Goal: Task Accomplishment & Management: Complete application form

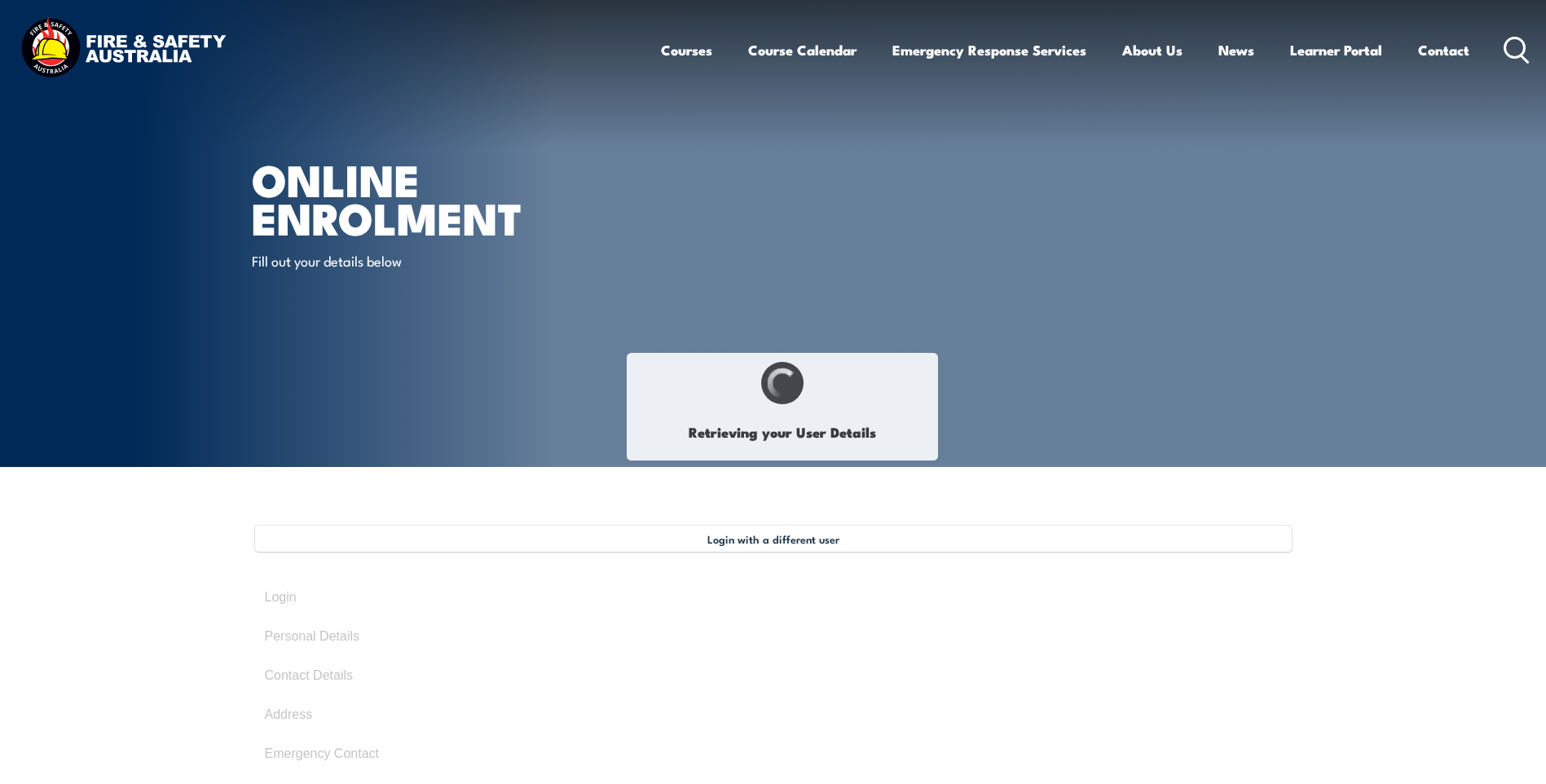
select select "Mrs"
type input "[PERSON_NAME]"
type input "Villadelgado"
type input "[DATE]"
type input "G7D9J3QMG6"
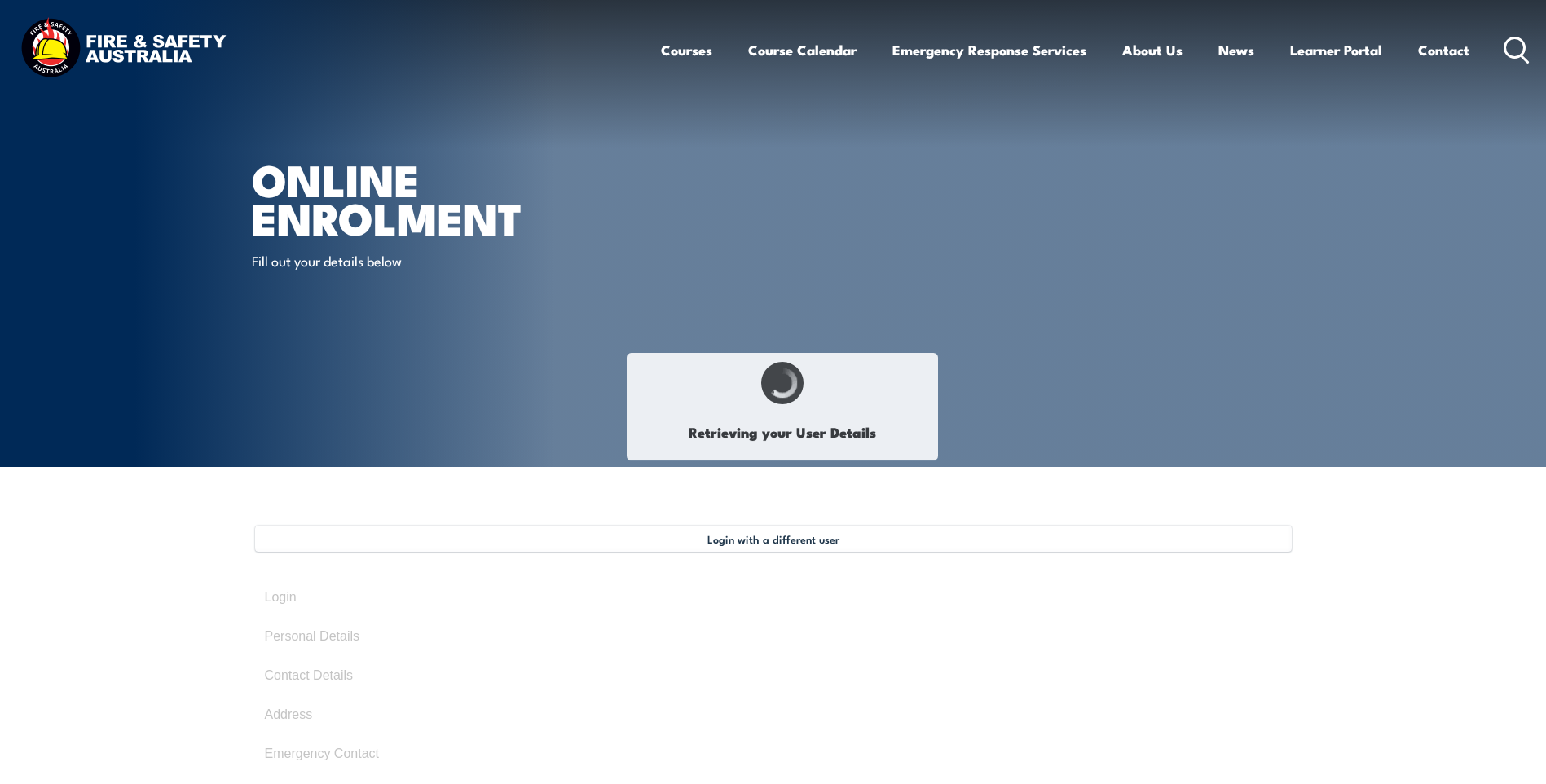
select select "F"
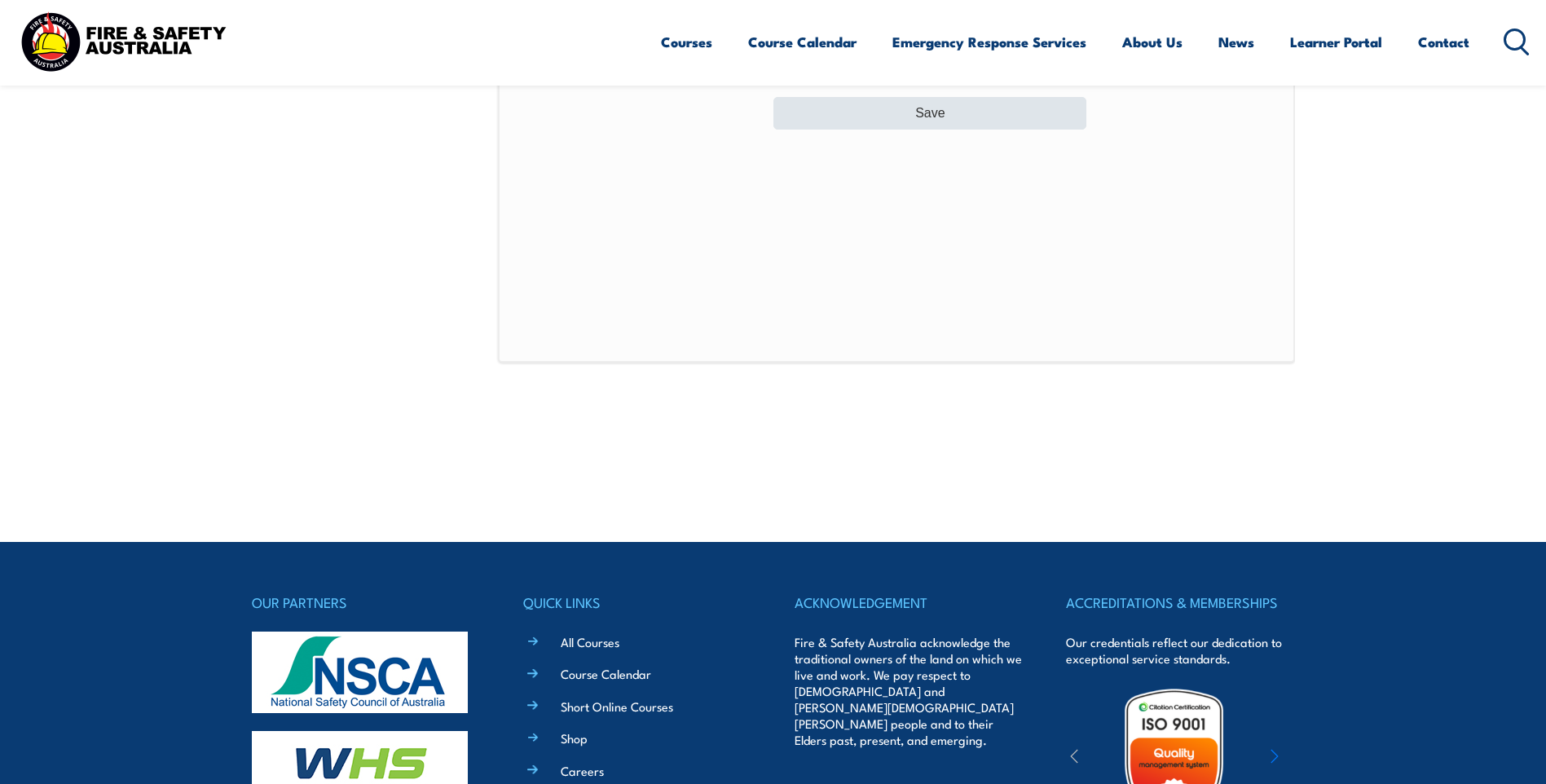
scroll to position [851, 0]
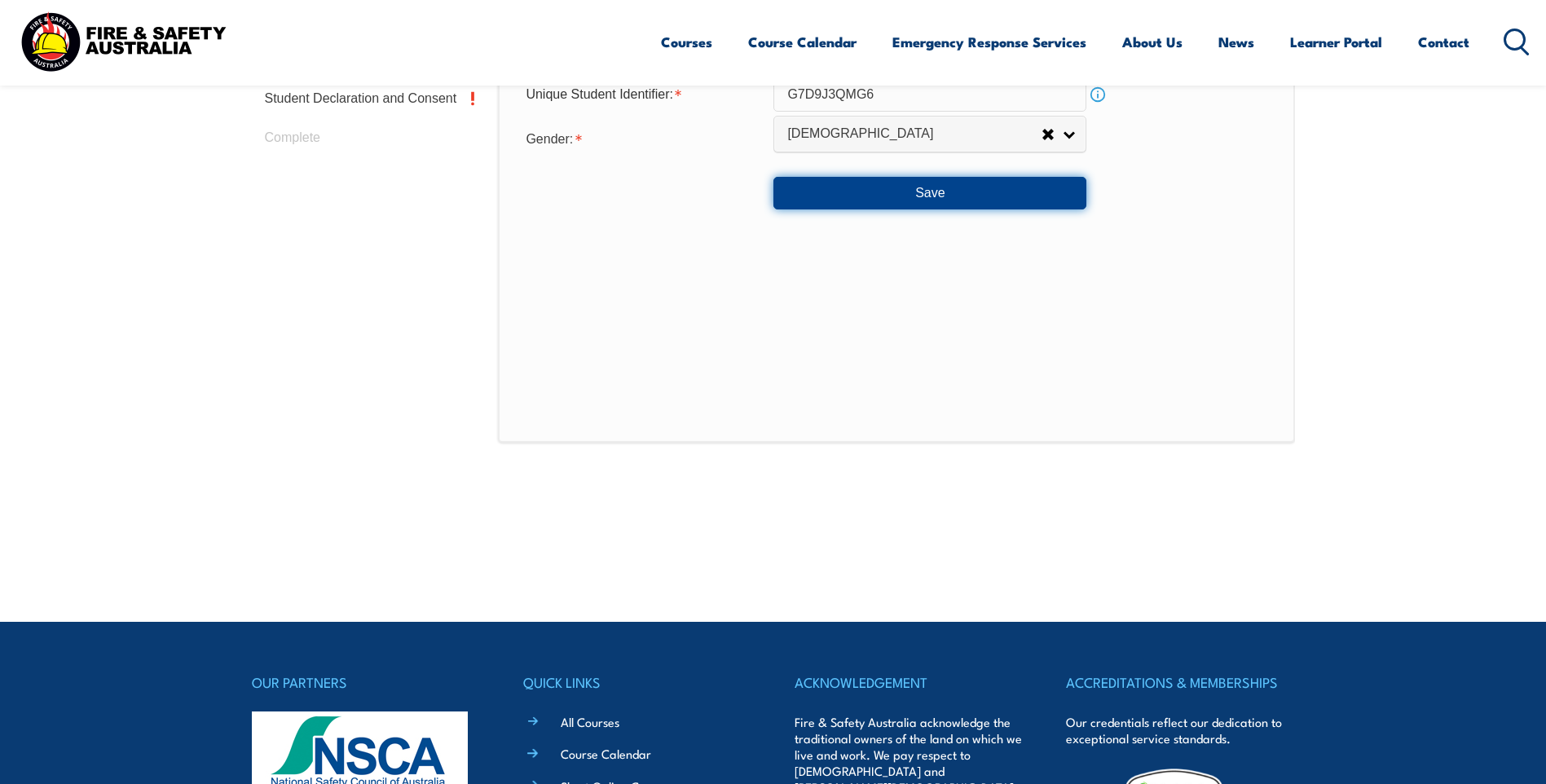
click at [900, 192] on button "Save" at bounding box center [930, 193] width 313 height 33
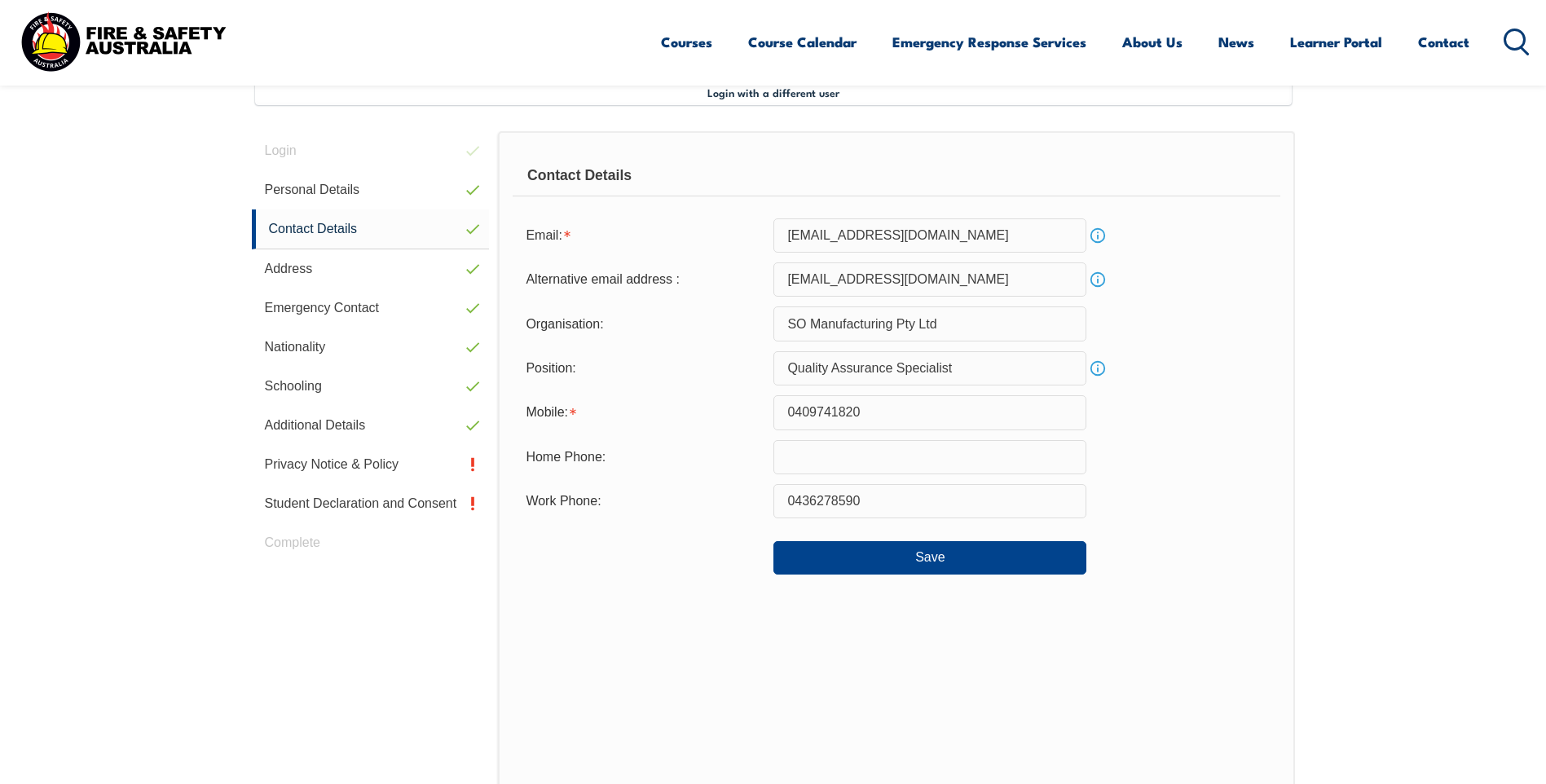
scroll to position [444, 0]
click at [840, 550] on button "Save" at bounding box center [930, 560] width 313 height 33
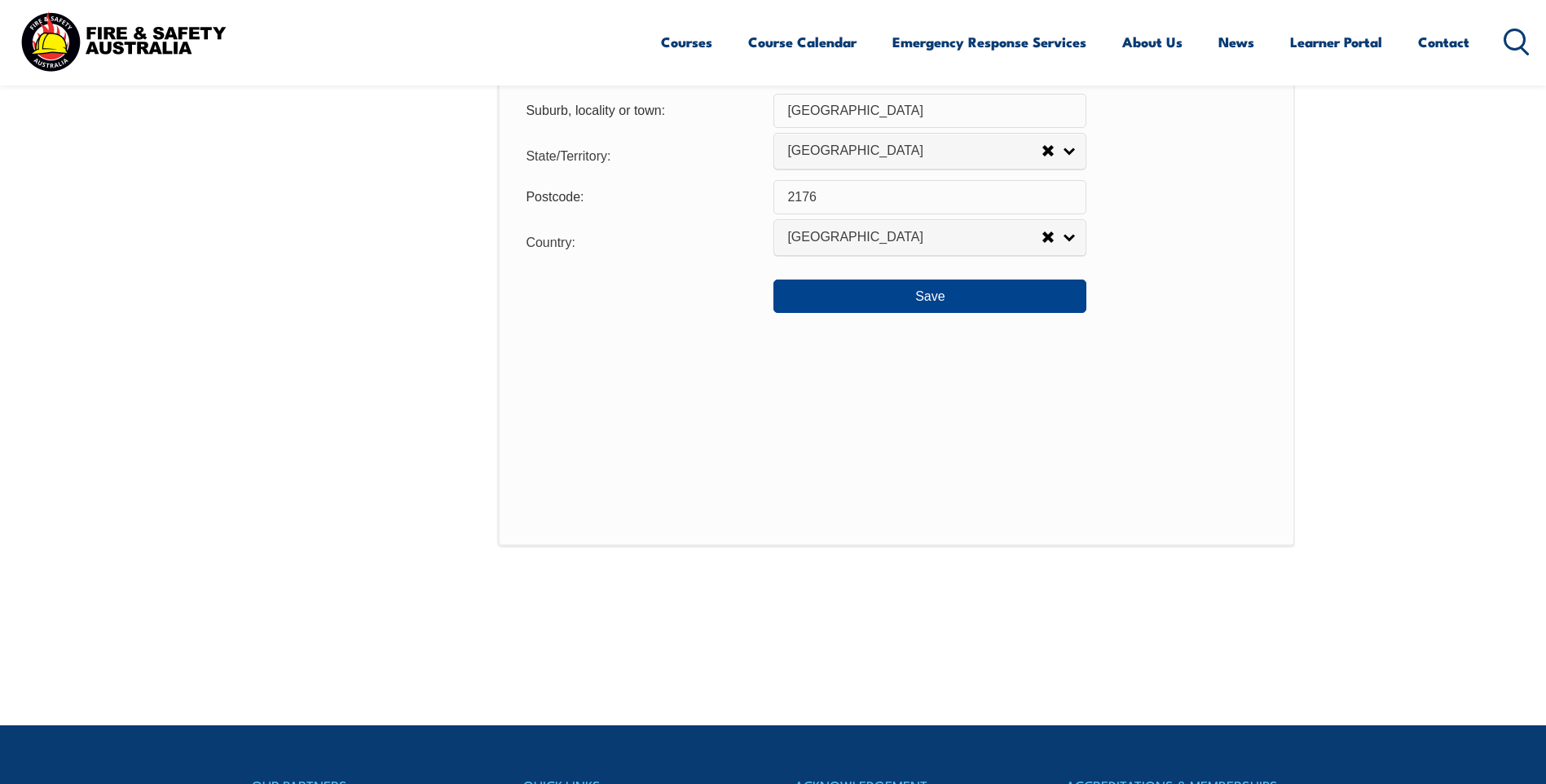
scroll to position [1341, 0]
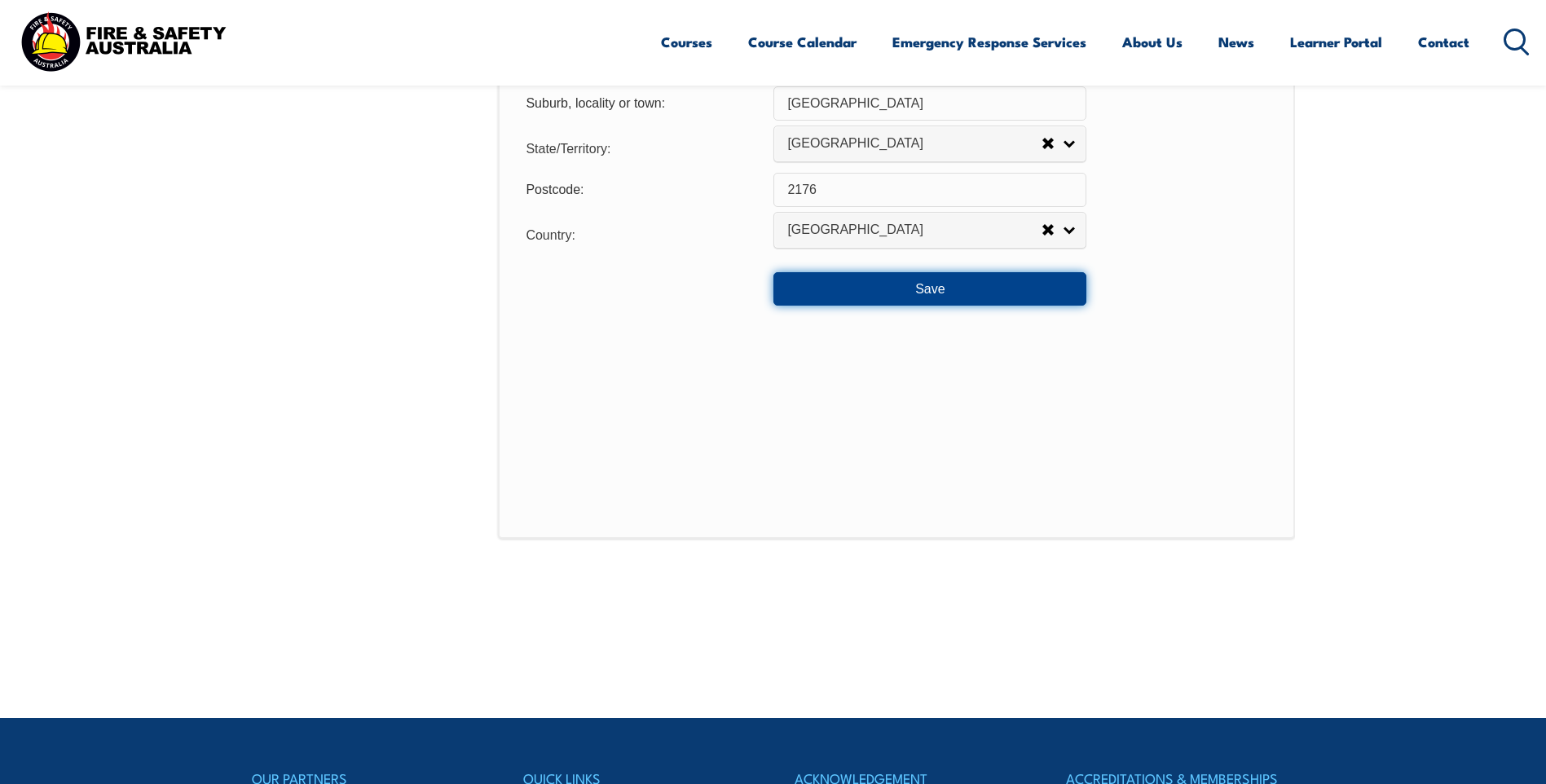
click at [888, 289] on button "Save" at bounding box center [930, 289] width 313 height 33
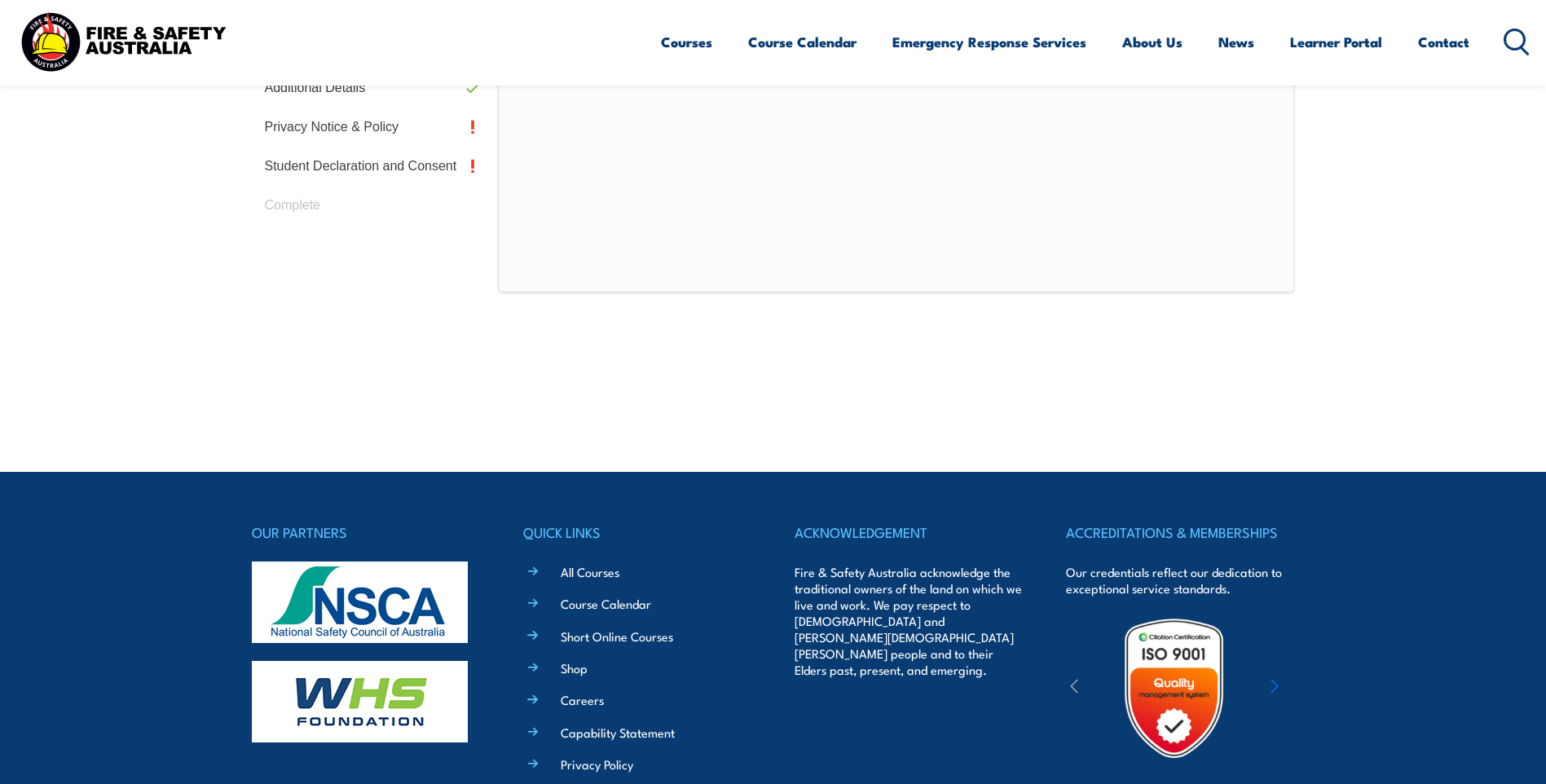
scroll to position [444, 0]
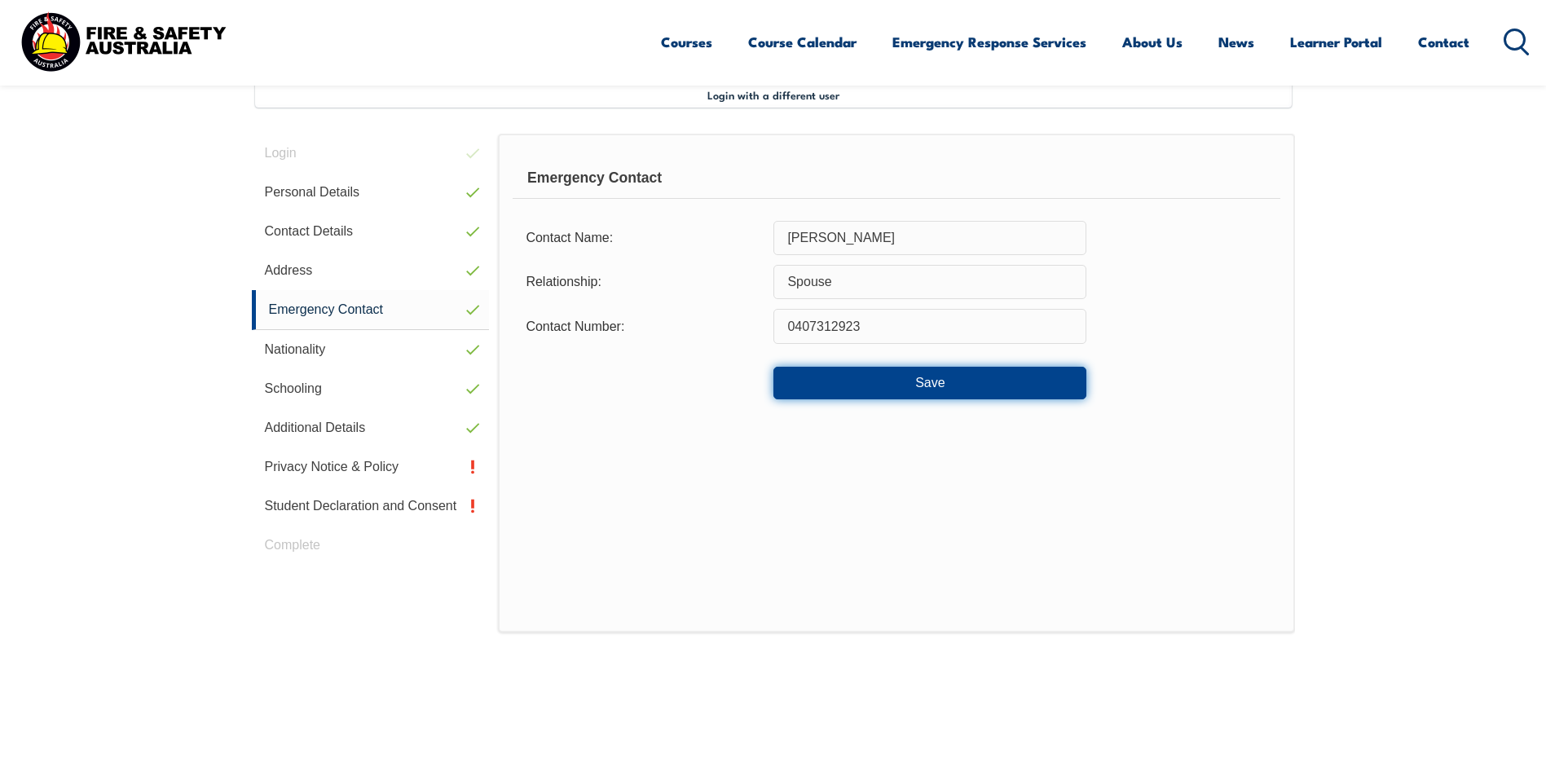
click at [894, 387] on button "Save" at bounding box center [930, 383] width 313 height 33
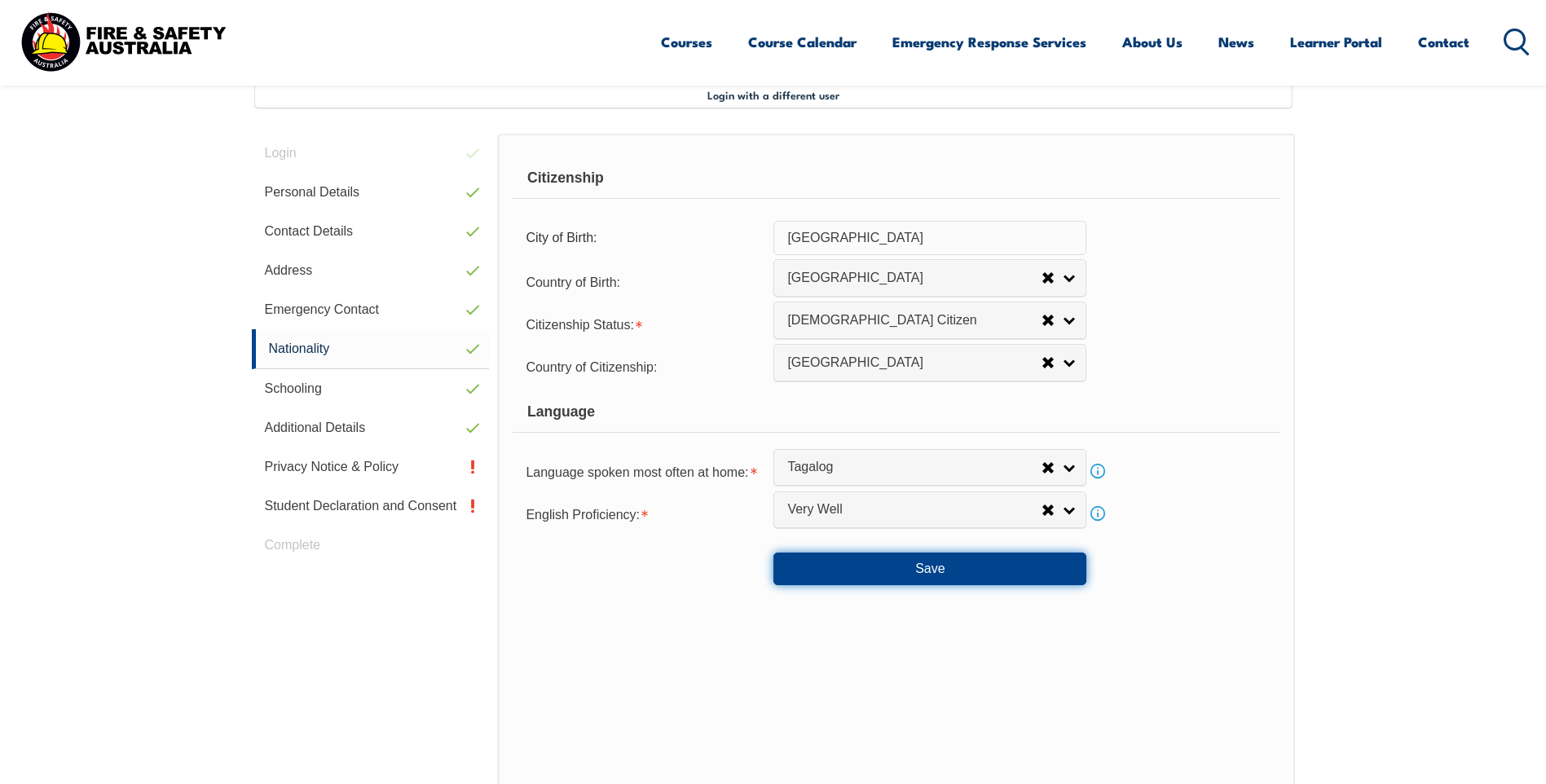
click at [906, 568] on button "Save" at bounding box center [930, 569] width 313 height 33
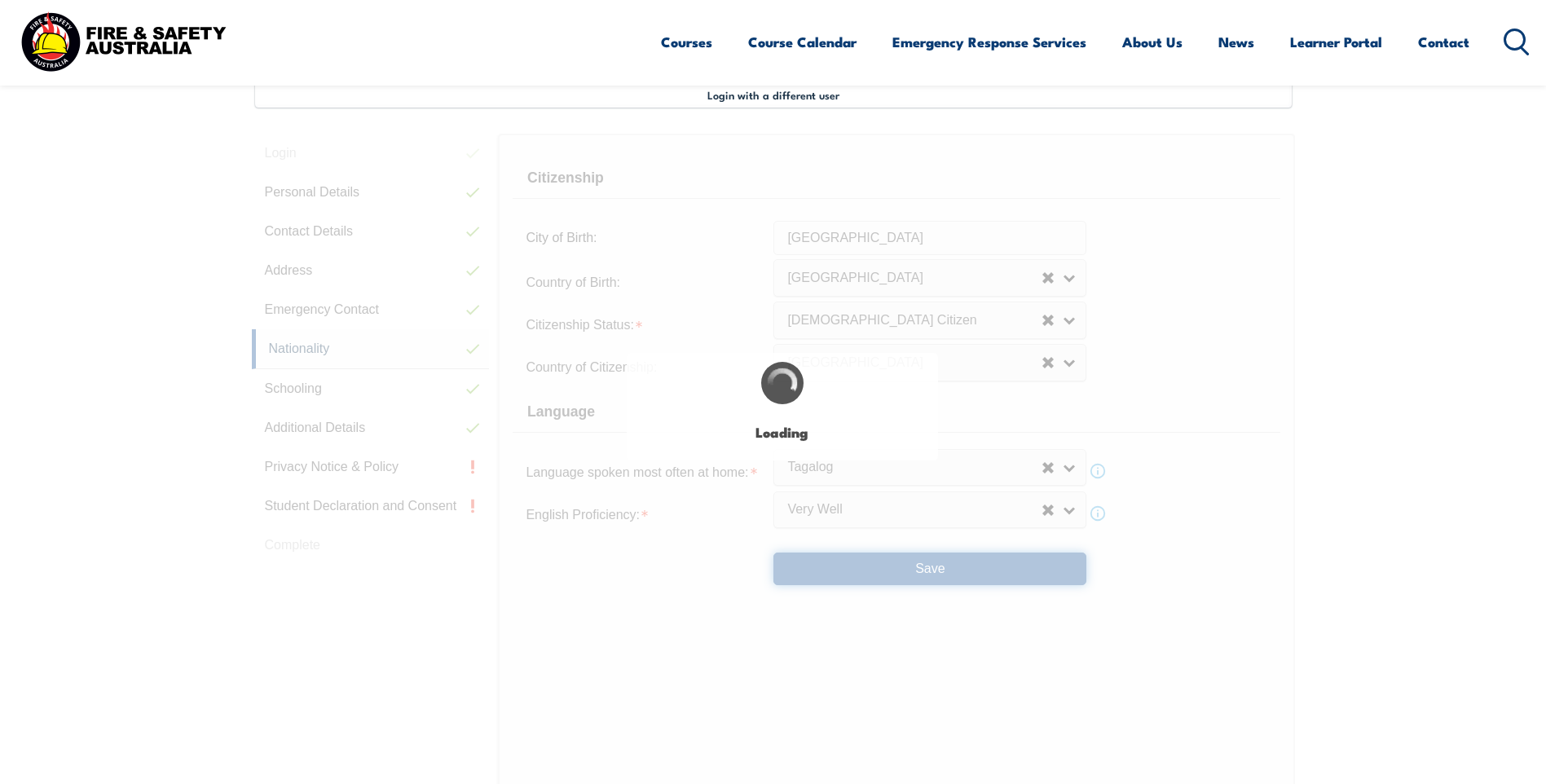
select select "false"
select select "true"
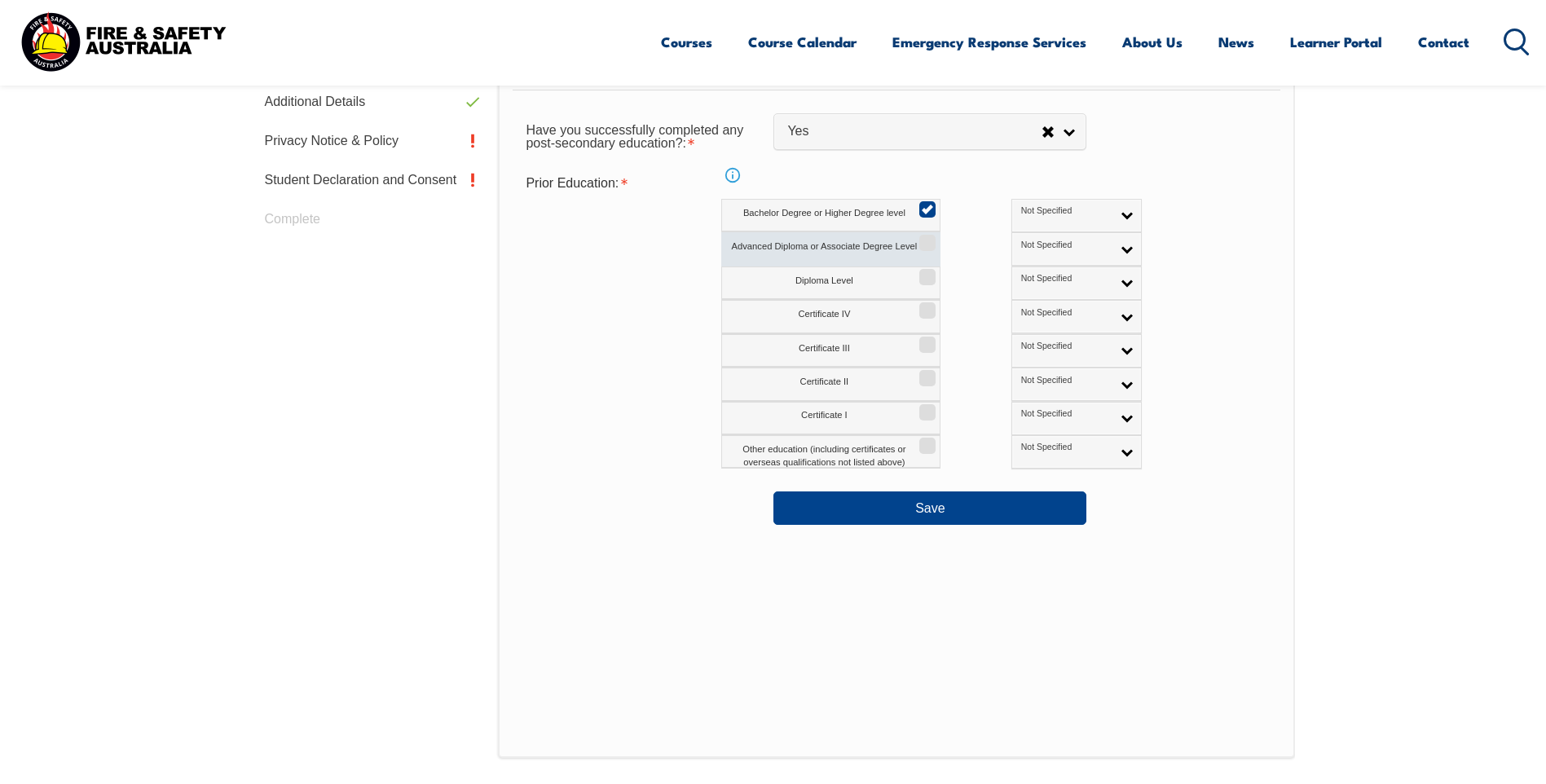
scroll to position [851, 0]
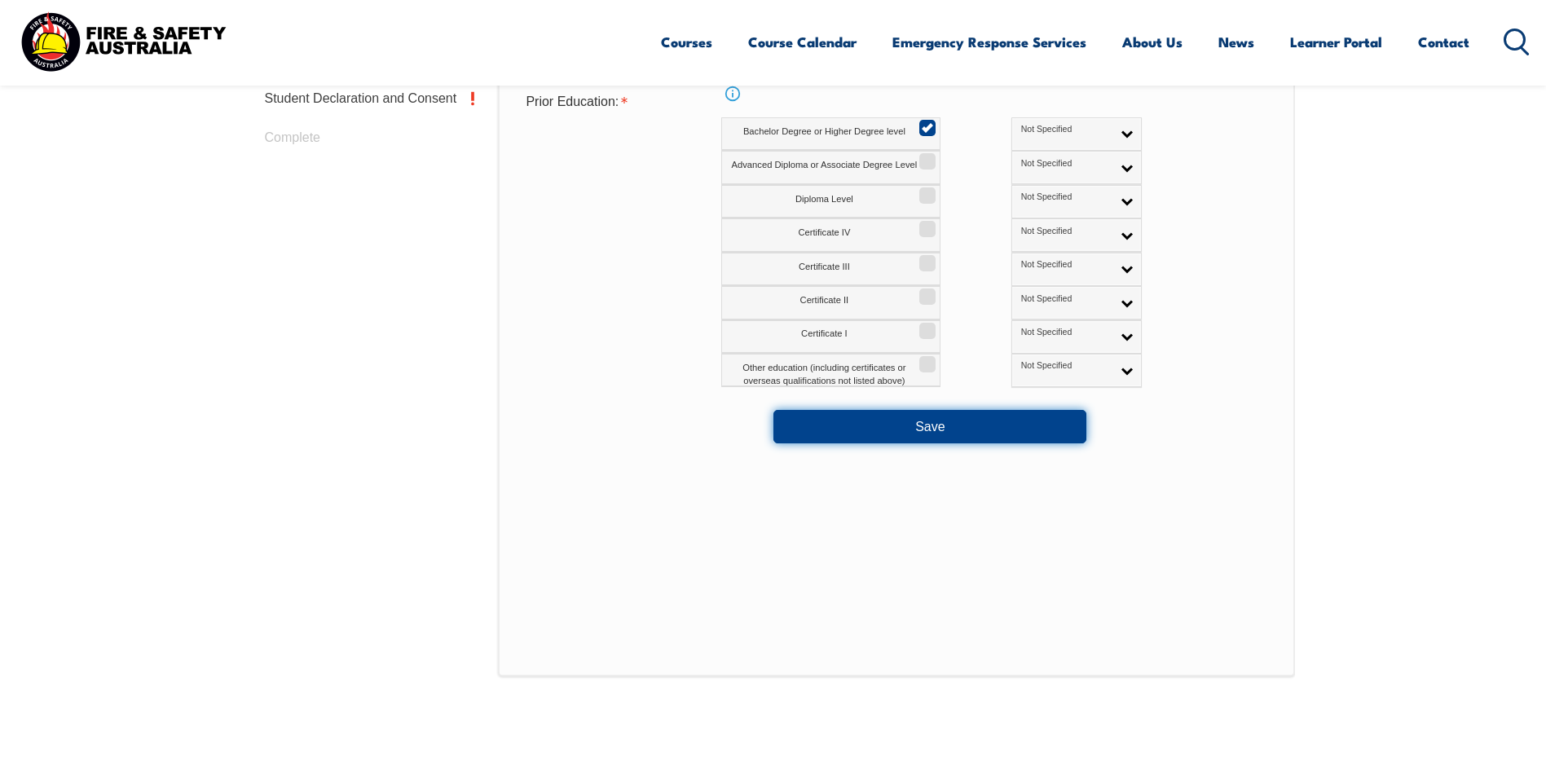
click at [938, 428] on button "Save" at bounding box center [930, 426] width 313 height 33
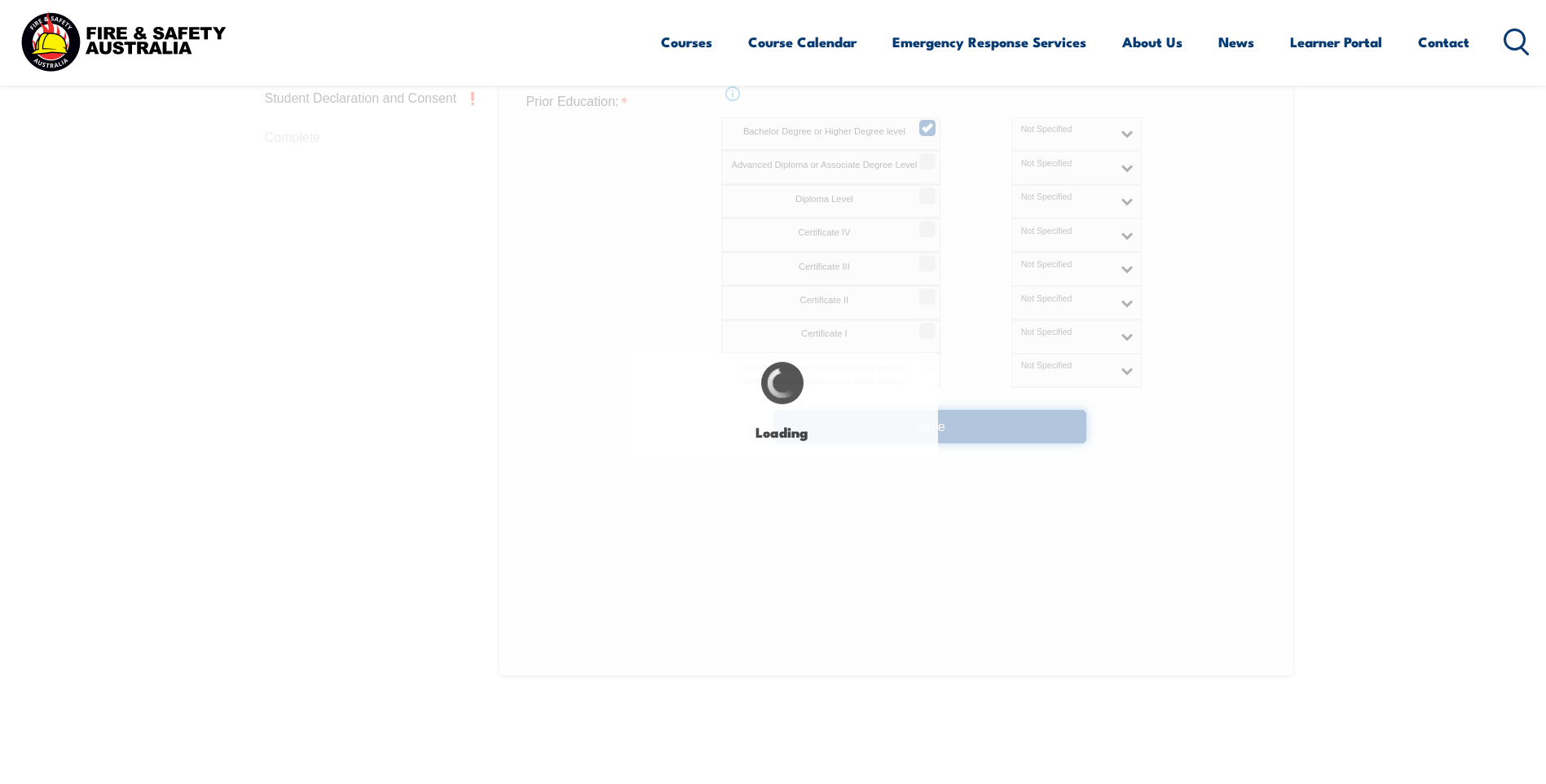
select select "false"
select select "true"
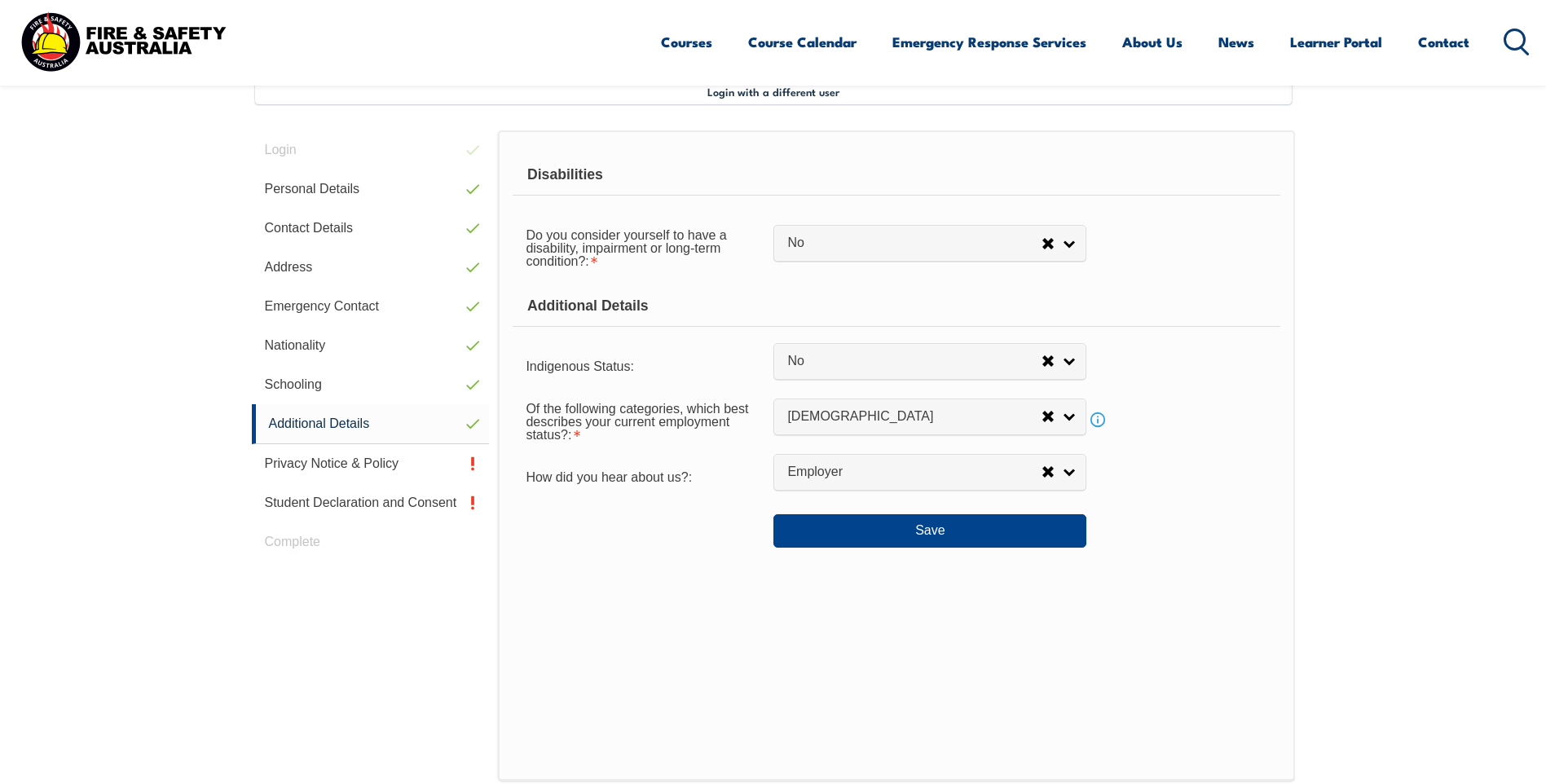
scroll to position [444, 0]
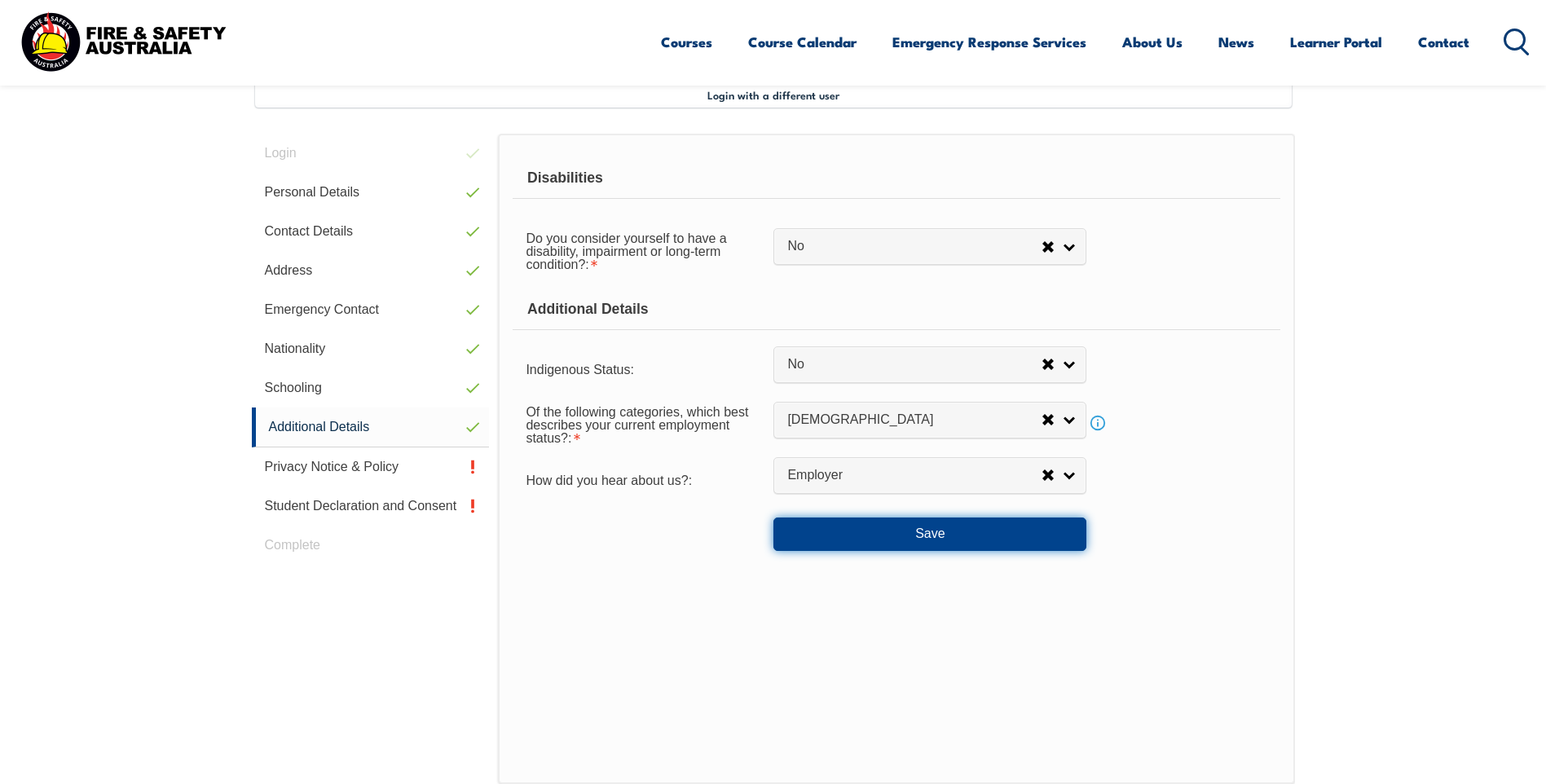
click at [960, 544] on button "Save" at bounding box center [930, 534] width 313 height 33
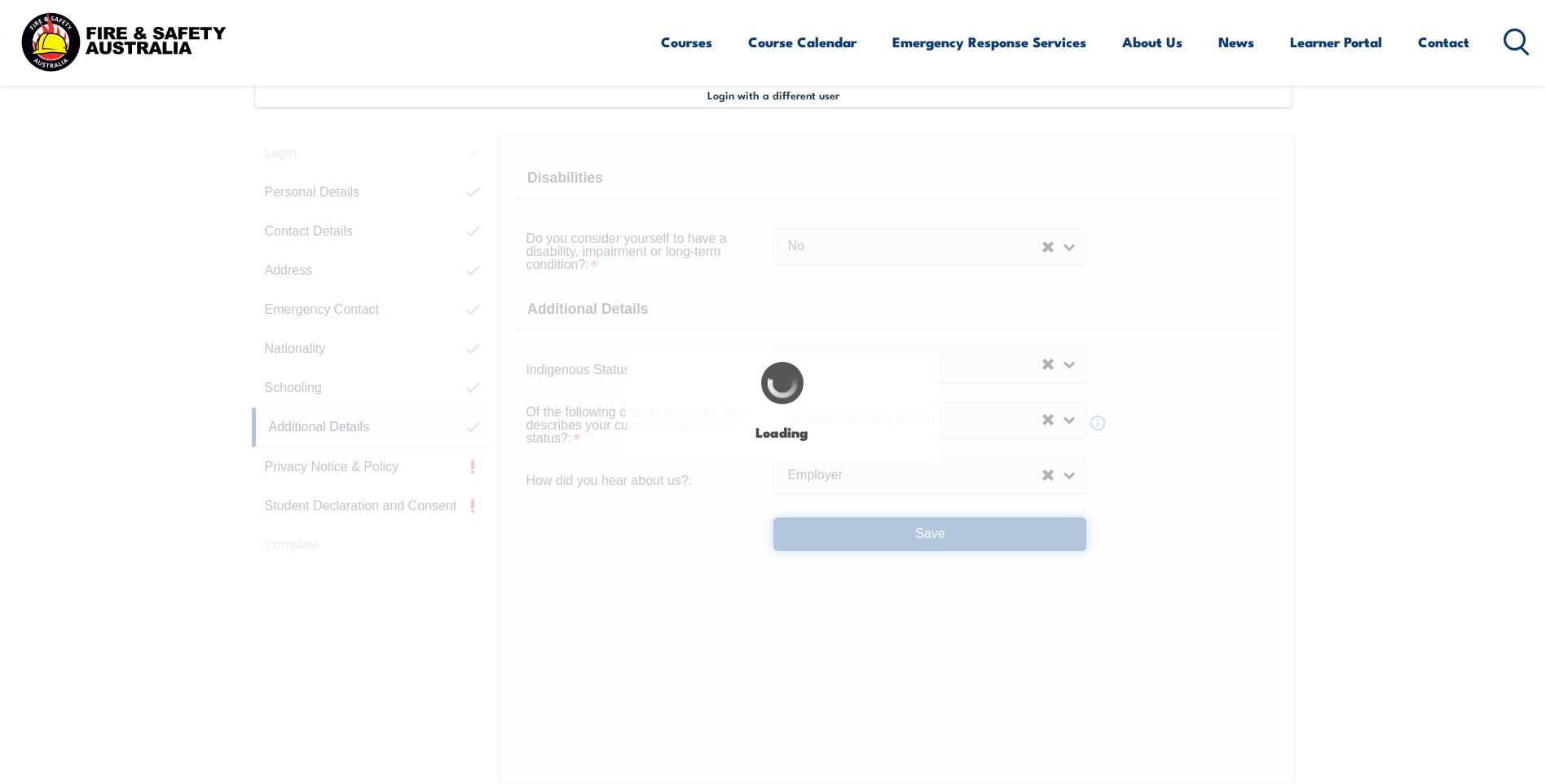
select select "false"
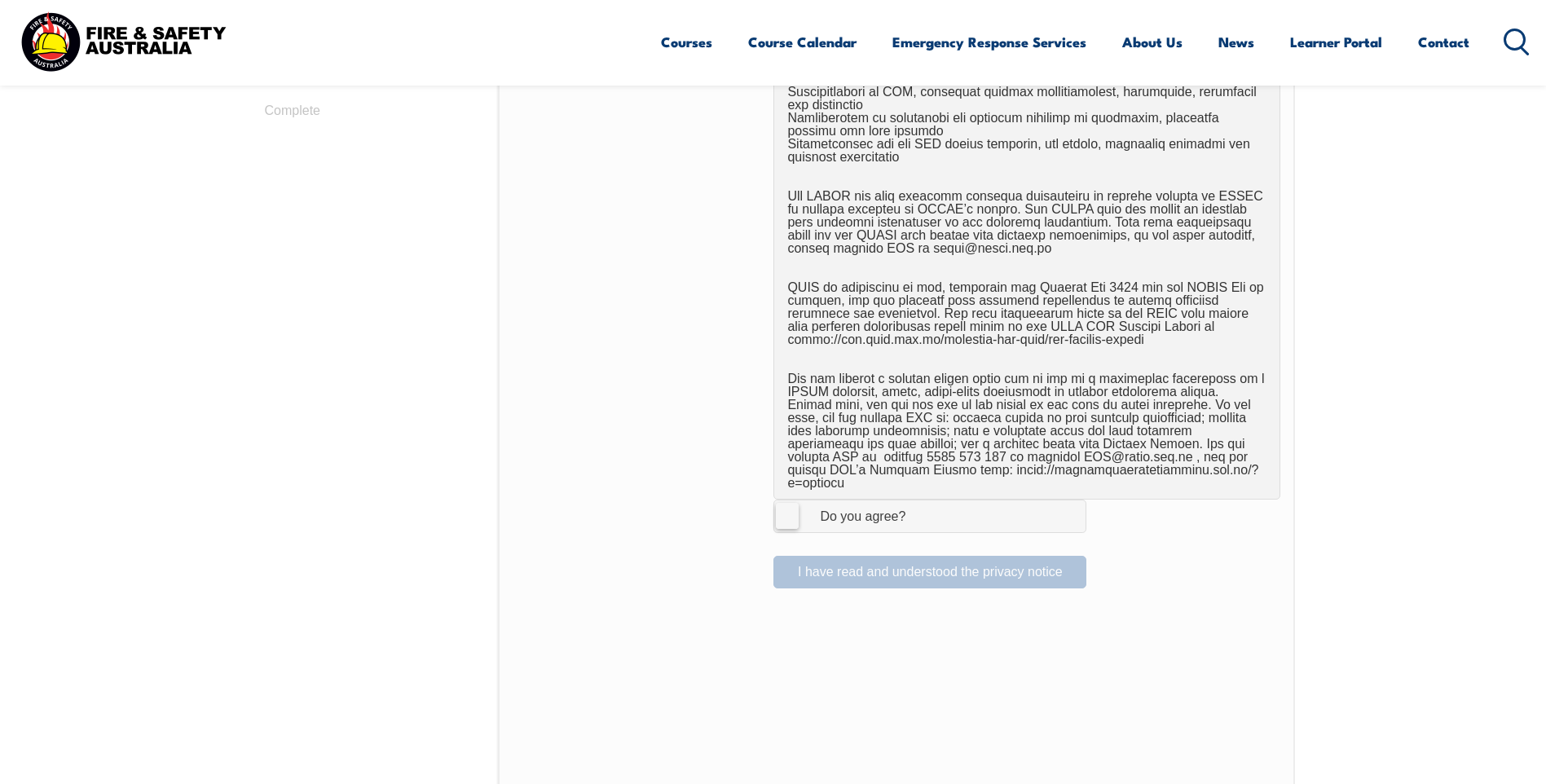
scroll to position [933, 0]
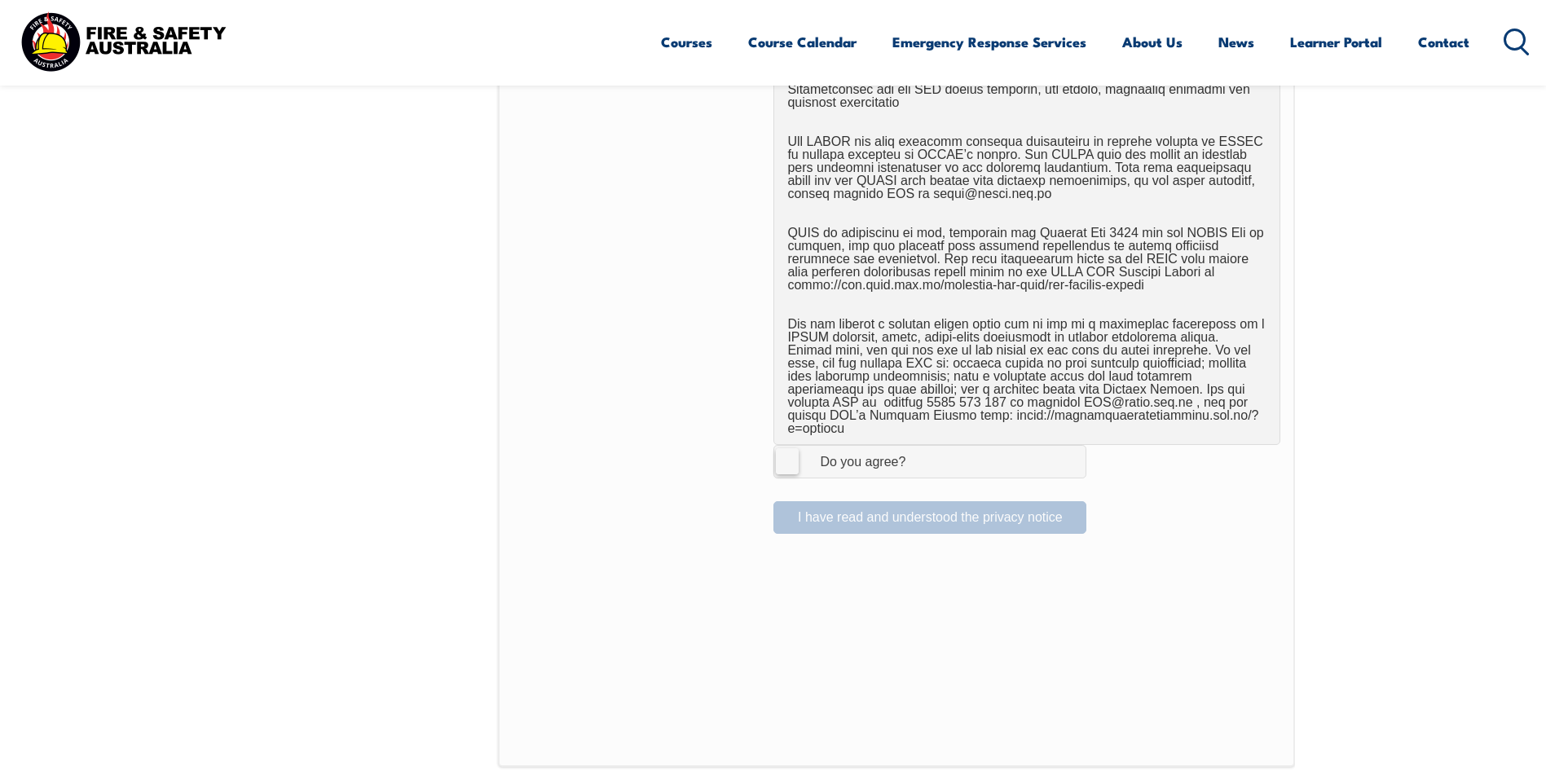
click at [787, 447] on label "I Agree Do you agree?" at bounding box center [930, 461] width 313 height 33
click at [918, 447] on input "I Agree Do you agree?" at bounding box center [932, 461] width 28 height 31
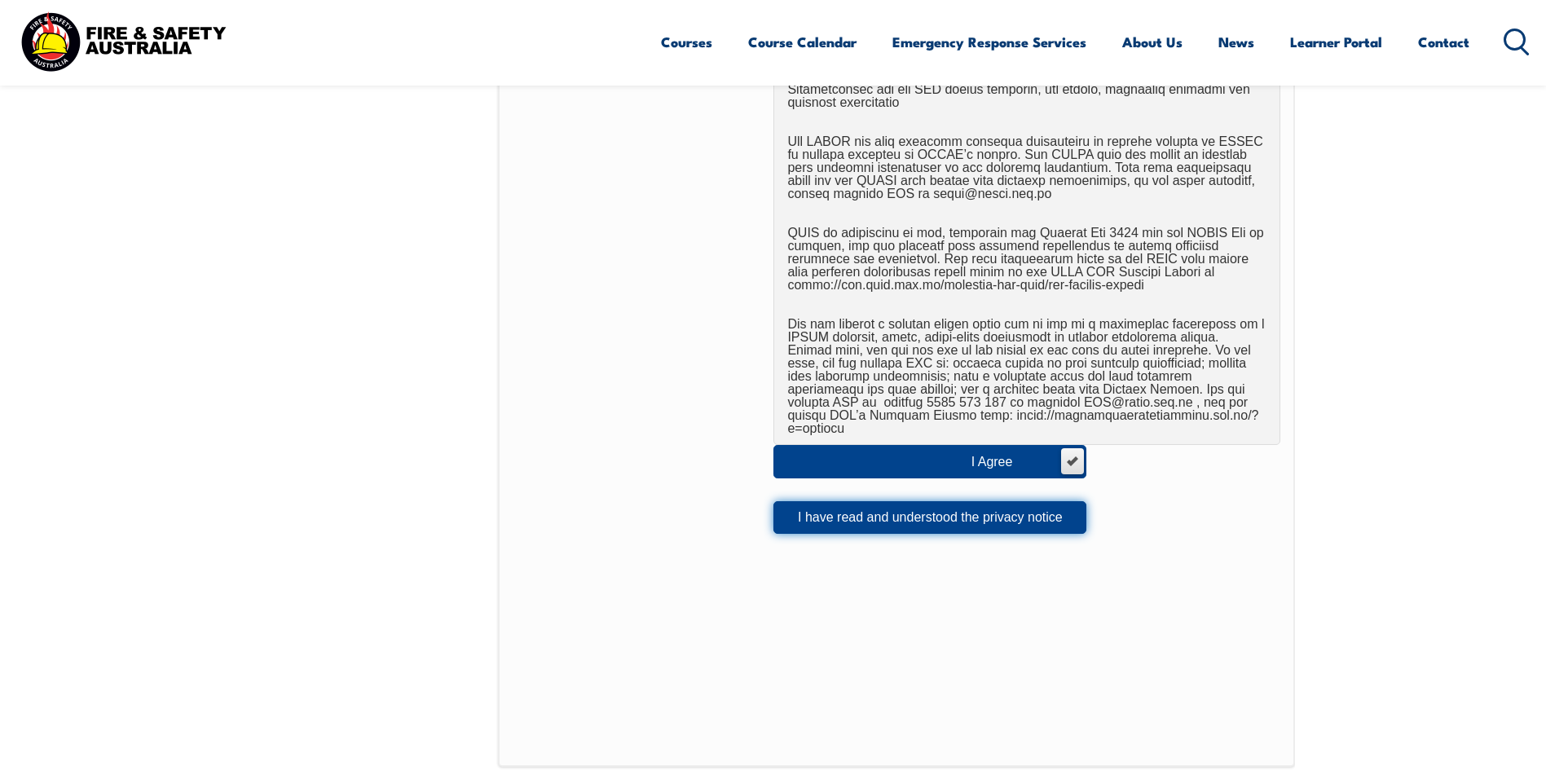
click at [864, 508] on button "I have read and understood the privacy notice" at bounding box center [930, 518] width 313 height 33
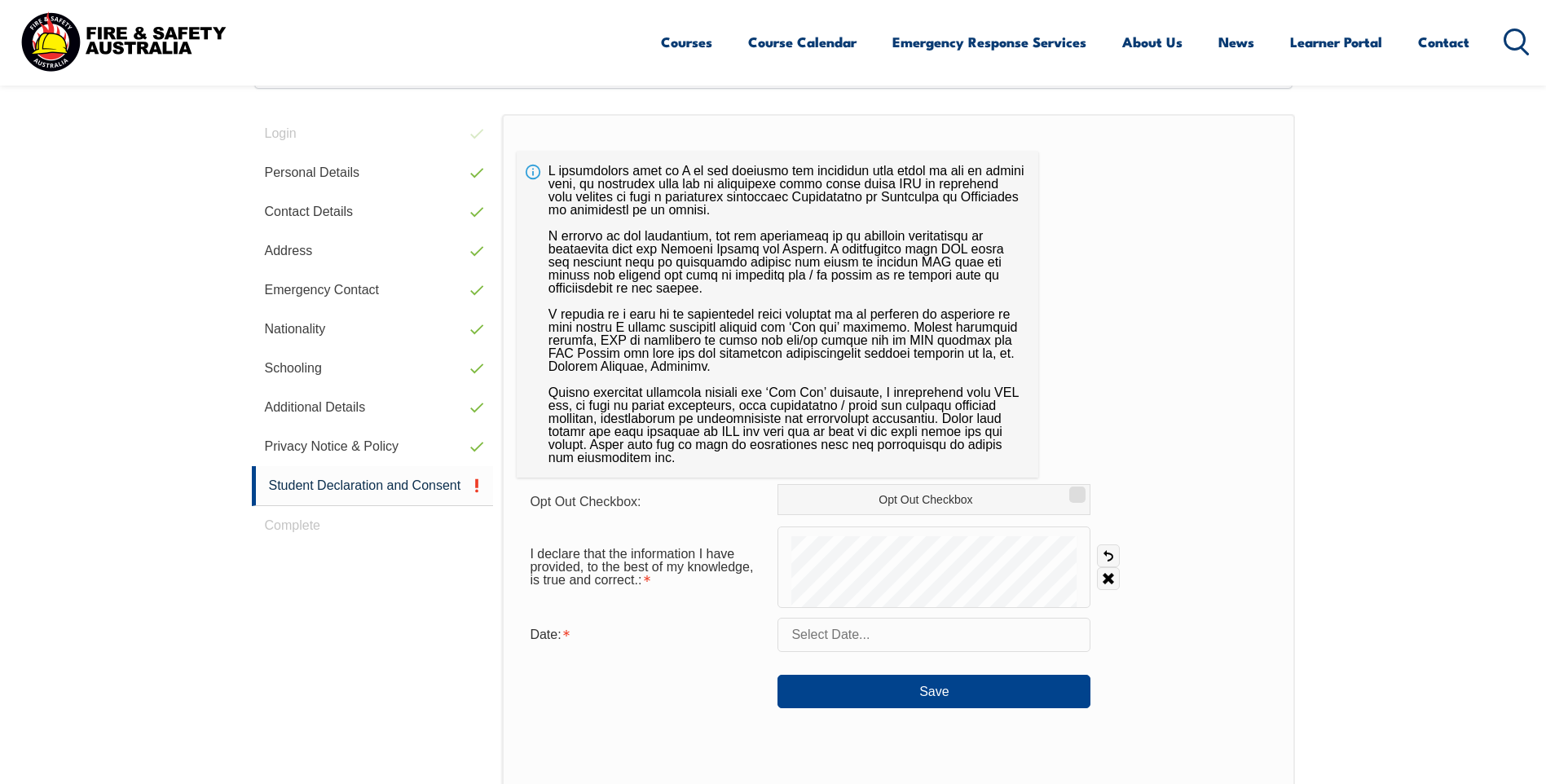
scroll to position [444, 0]
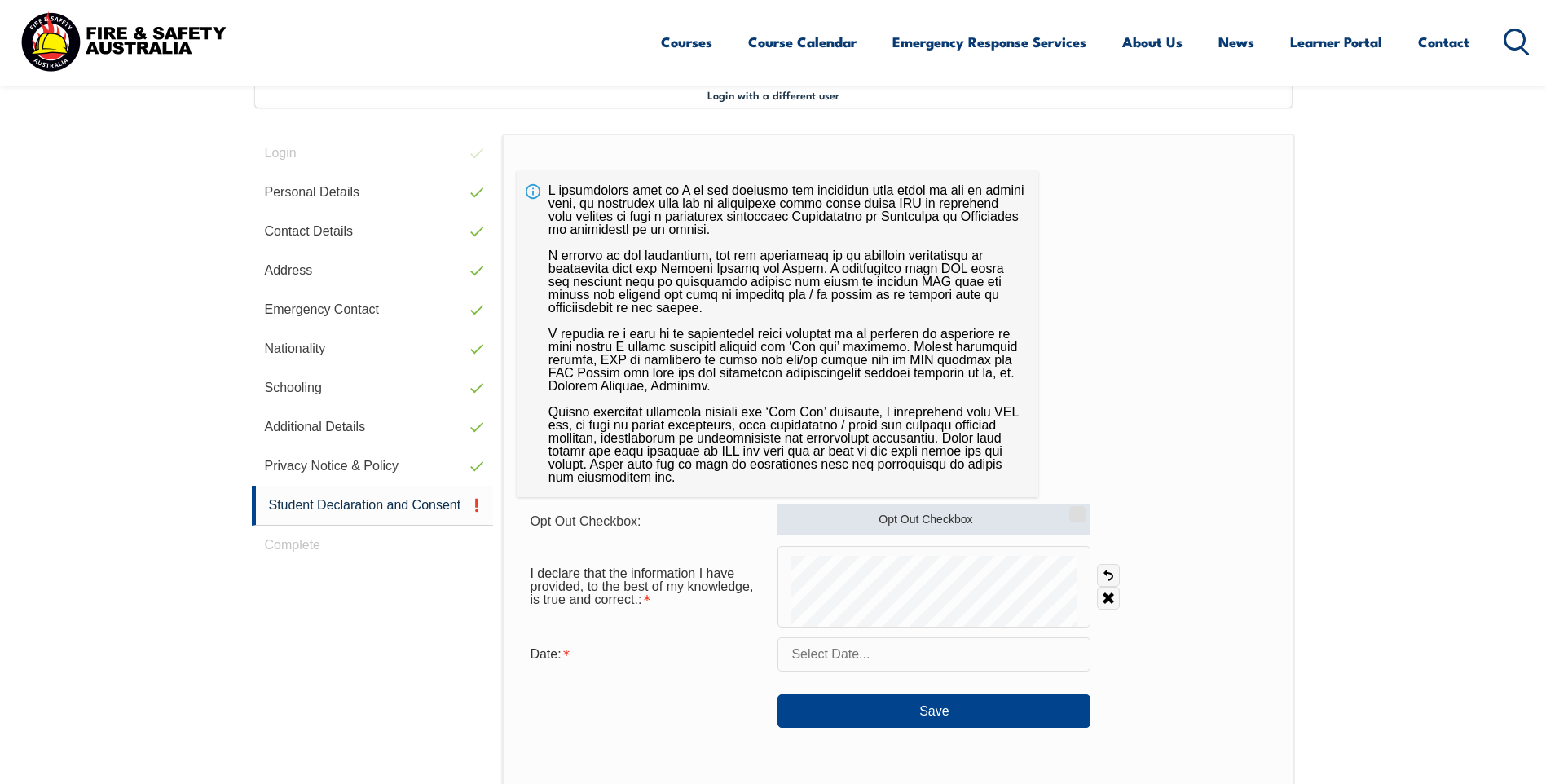
click at [925, 523] on label "Opt Out Checkbox" at bounding box center [934, 519] width 313 height 31
click at [1070, 509] on input "Opt Out Checkbox" at bounding box center [1075, 509] width 10 height 2
checkbox input "true"
click at [872, 662] on input "text" at bounding box center [934, 654] width 313 height 34
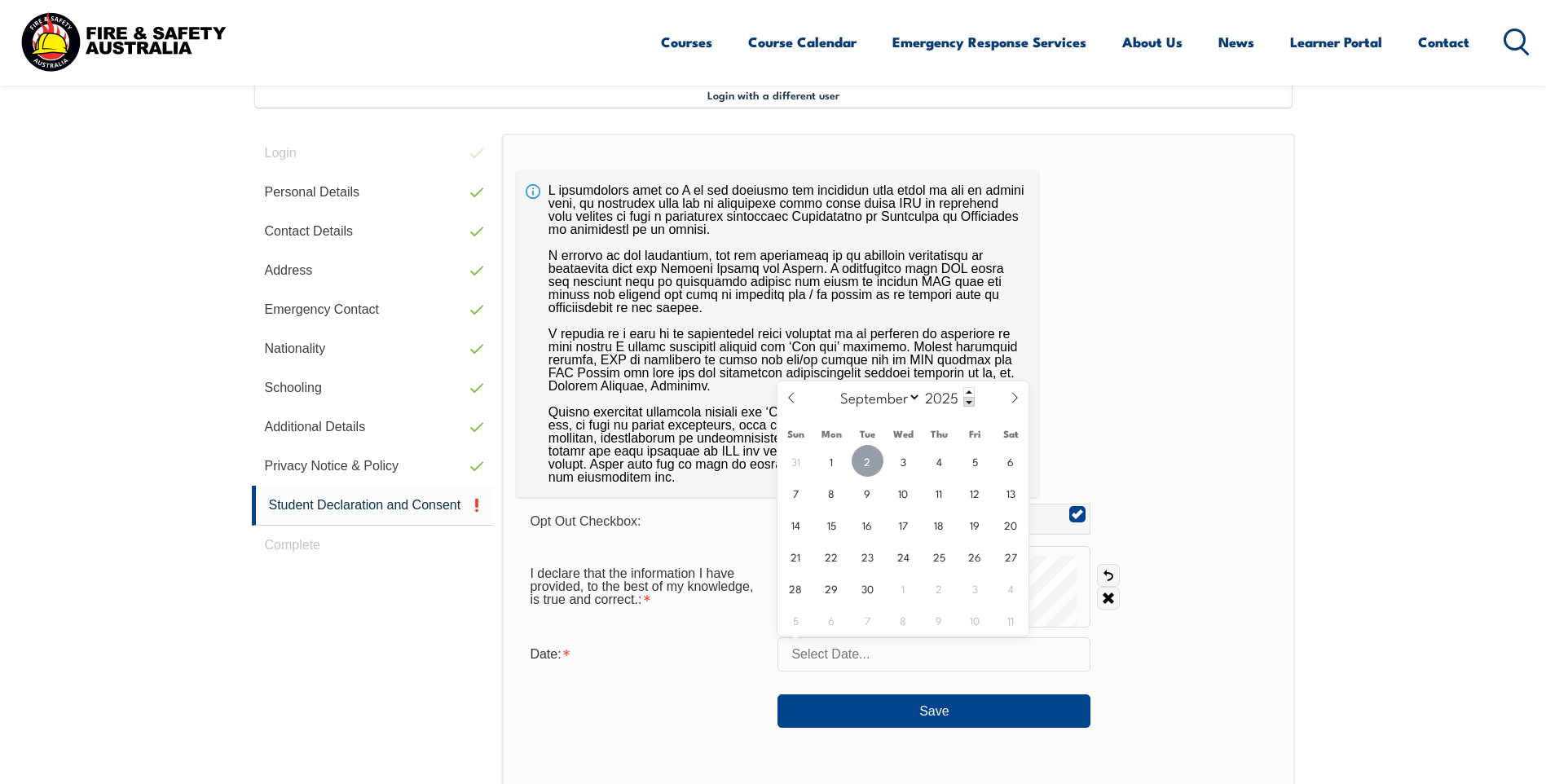
click at [875, 456] on span "2" at bounding box center [867, 460] width 32 height 32
type input "[DATE]"
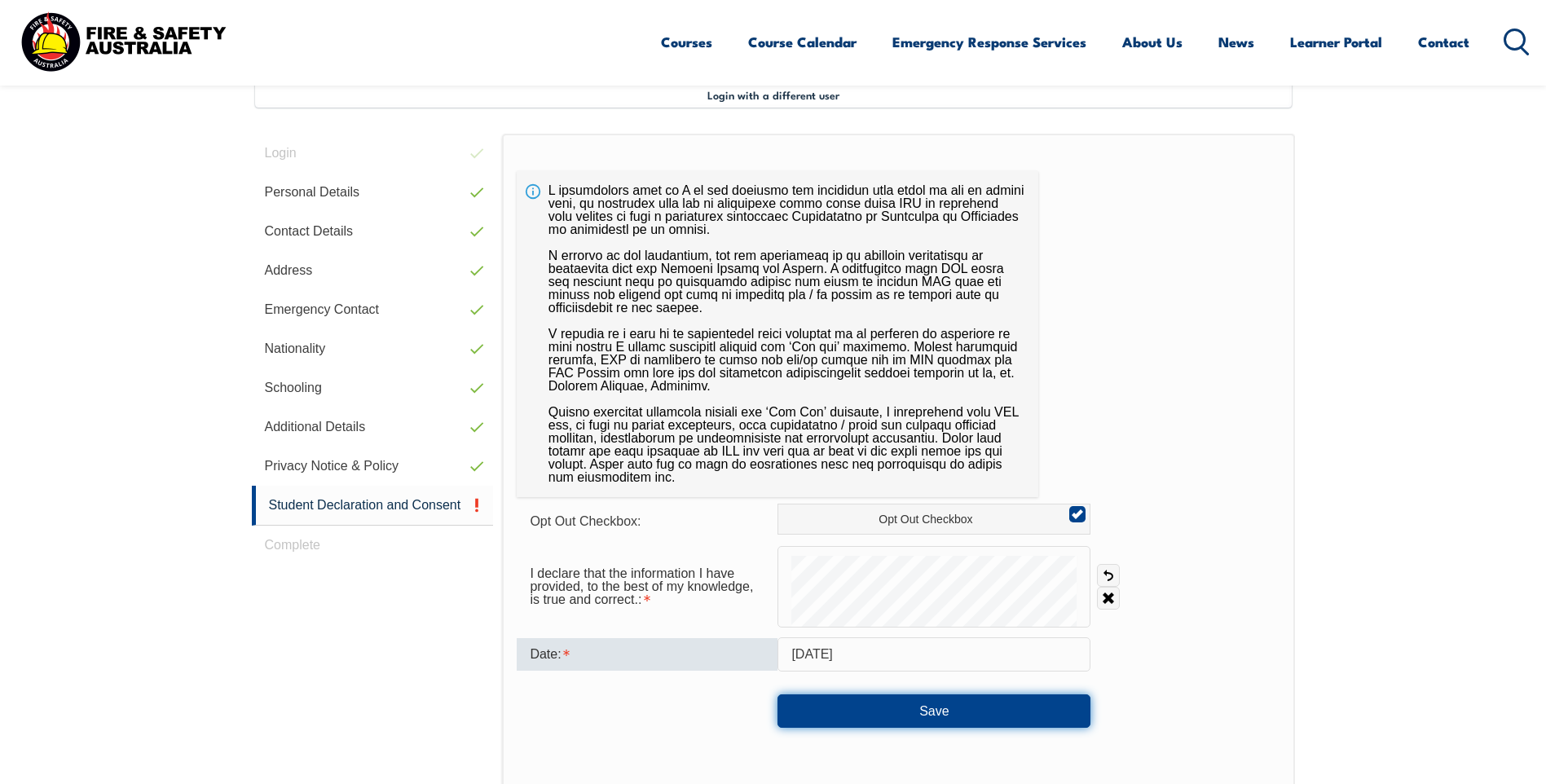
click at [917, 710] on button "Save" at bounding box center [934, 711] width 313 height 33
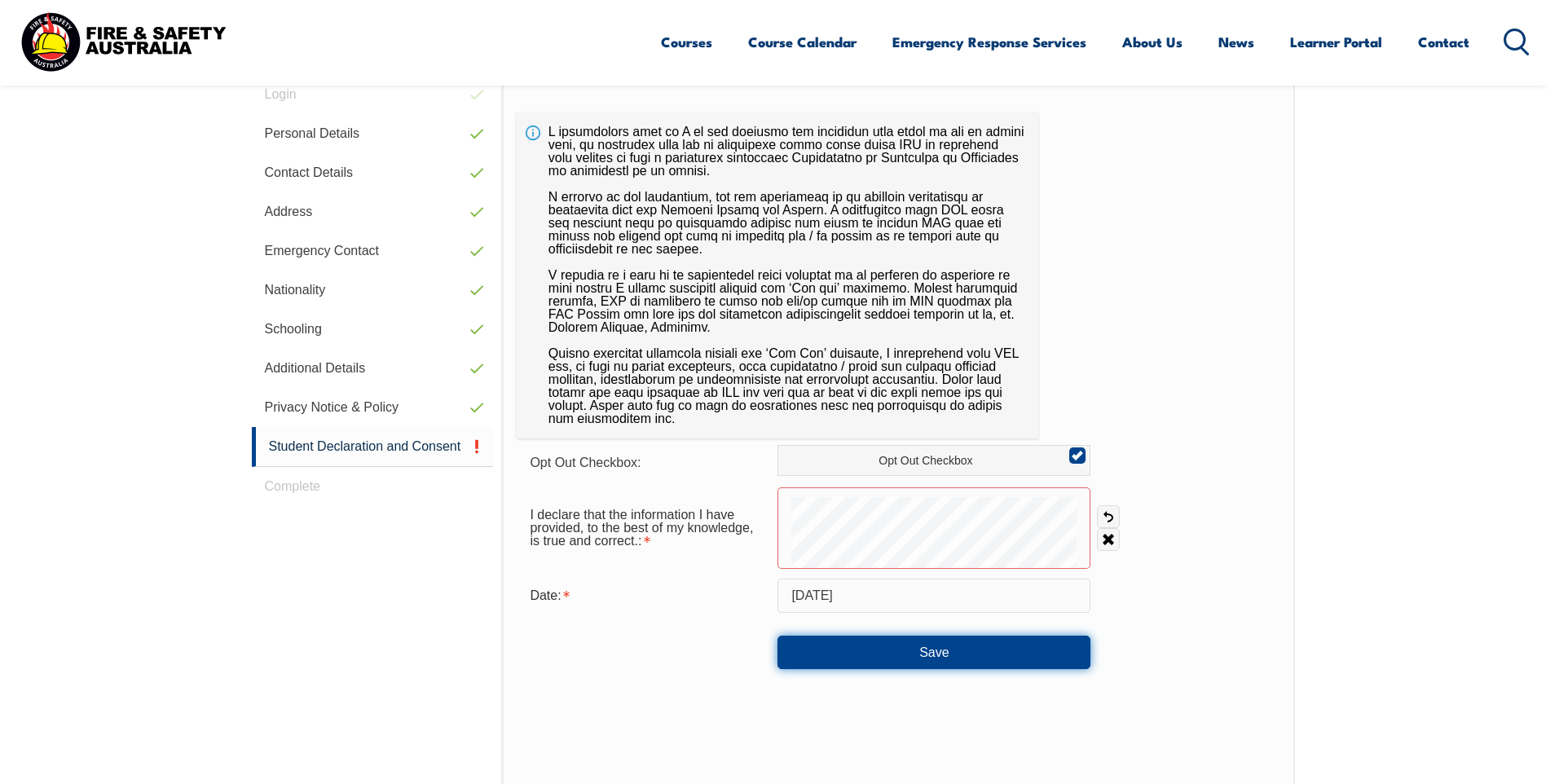
scroll to position [501, 0]
click at [927, 655] on button "Save" at bounding box center [934, 654] width 313 height 33
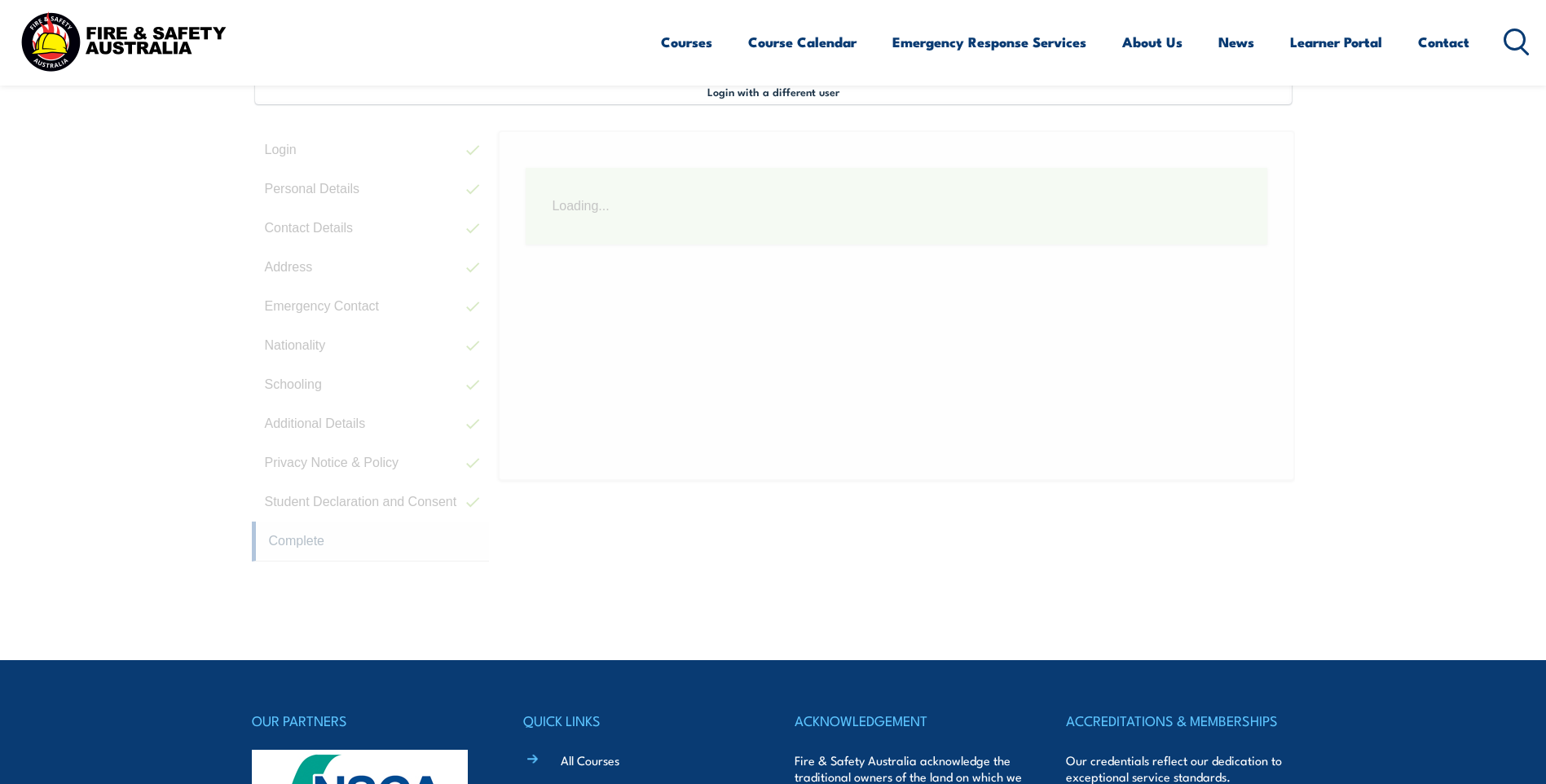
scroll to position [444, 0]
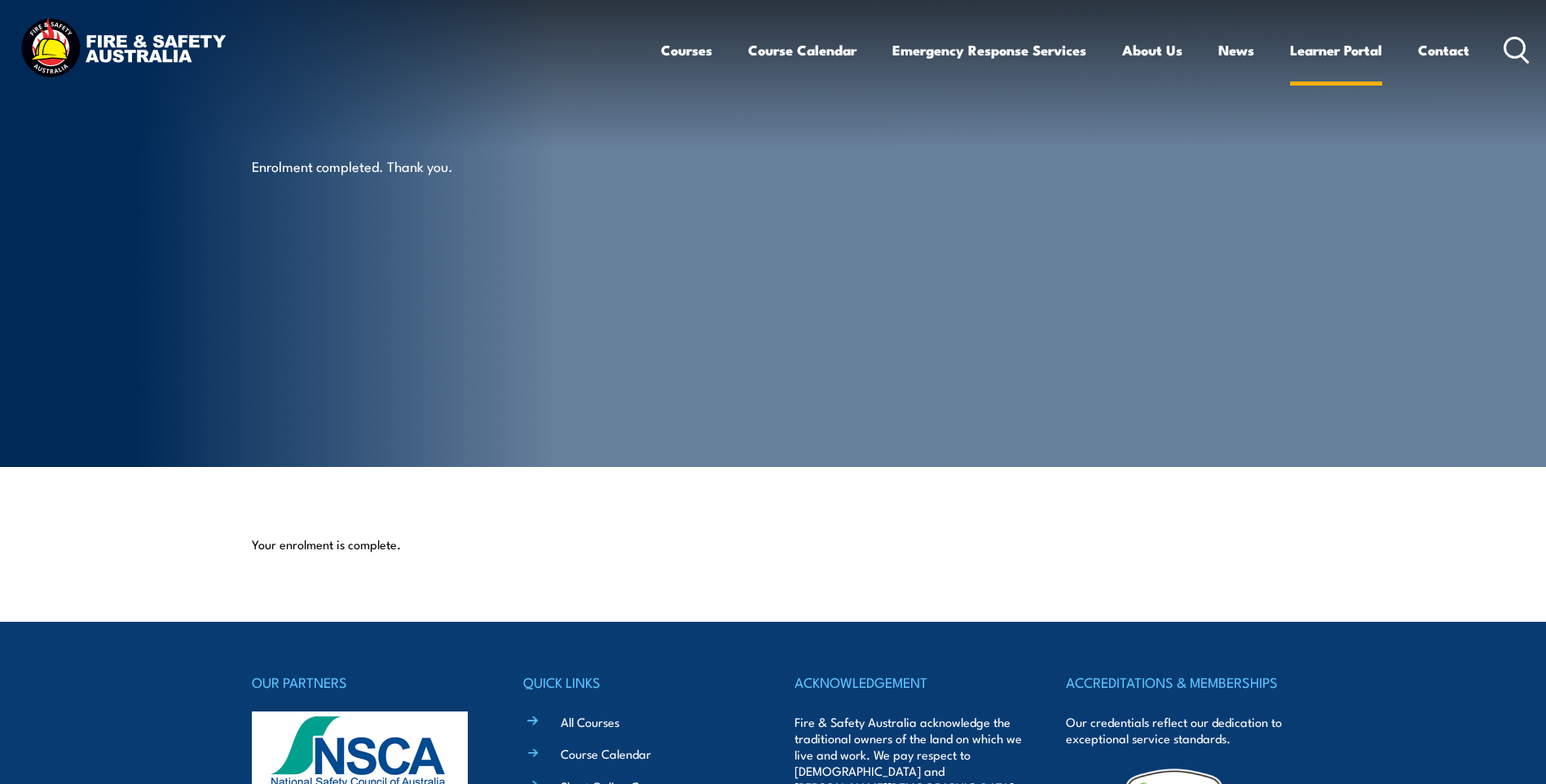
click at [1308, 46] on link "Learner Portal" at bounding box center [1336, 50] width 92 height 43
